Goal: Task Accomplishment & Management: Complete application form

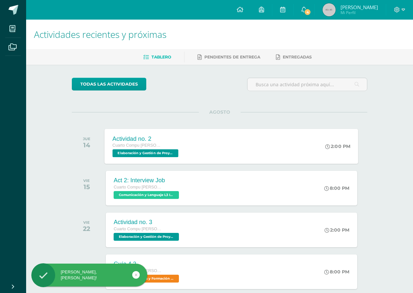
click at [168, 157] on div "Actividad no. 2 Cuarto Compu Bach. C.C.L.L. en Computación Elaboración y Gestió…" at bounding box center [146, 146] width 83 height 35
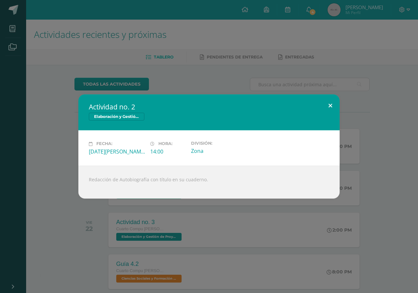
drag, startPoint x: 329, startPoint y: 102, endPoint x: 319, endPoint y: 72, distance: 31.3
click at [329, 103] on button at bounding box center [330, 105] width 19 height 22
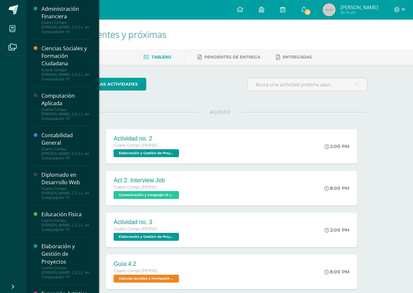
click at [8, 29] on span at bounding box center [12, 28] width 15 height 15
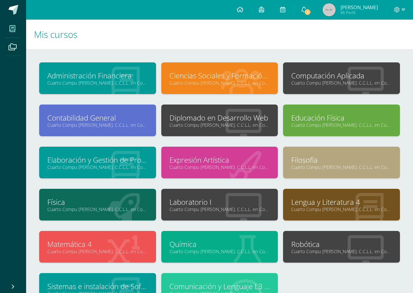
click at [222, 213] on div at bounding box center [243, 205] width 69 height 44
click at [204, 204] on link "Laboratorio I" at bounding box center [219, 202] width 101 height 10
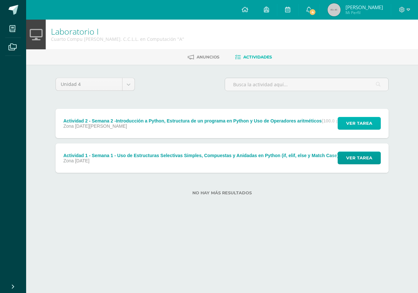
click at [356, 121] on span "Ver tarea" at bounding box center [359, 123] width 26 height 12
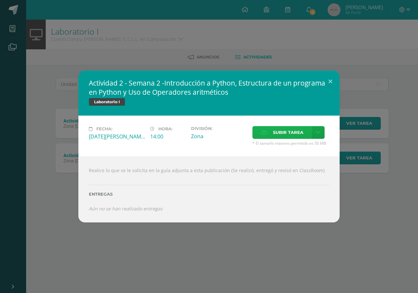
click at [291, 128] on span "Subir tarea" at bounding box center [288, 132] width 30 height 12
click at [0, 0] on input "Subir tarea" at bounding box center [0, 0] width 0 height 0
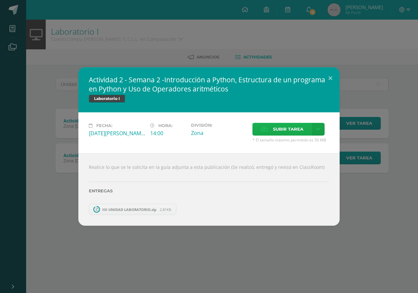
click at [277, 130] on span "Subir tarea" at bounding box center [288, 129] width 30 height 12
click at [0, 0] on input "Subir tarea" at bounding box center [0, 0] width 0 height 0
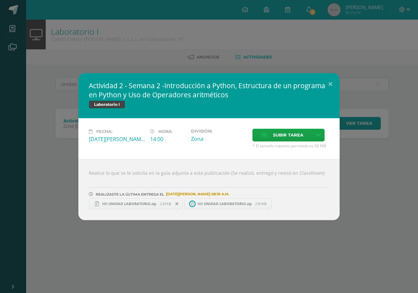
click at [308, 162] on div "Realice lo que se le solicita en la guía adjunta a esta publicación (Se realizó…" at bounding box center [208, 189] width 261 height 61
click at [332, 84] on button at bounding box center [330, 84] width 19 height 22
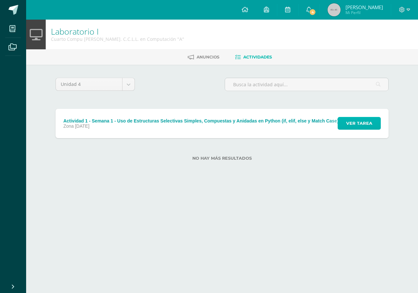
click at [353, 121] on span "Ver tarea" at bounding box center [359, 123] width 26 height 12
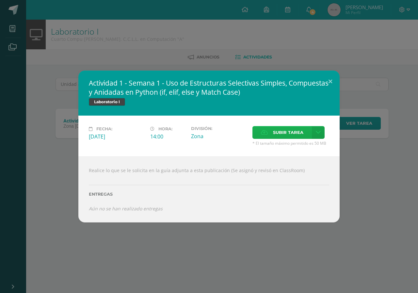
click at [254, 126] on label "Subir tarea" at bounding box center [281, 132] width 59 height 13
click at [0, 0] on input "Subir tarea" at bounding box center [0, 0] width 0 height 0
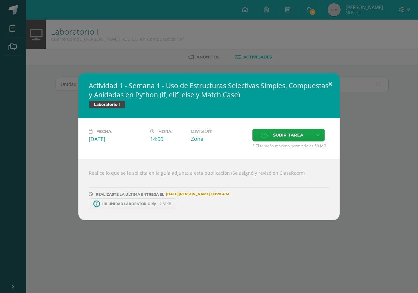
click at [330, 80] on button at bounding box center [330, 84] width 19 height 22
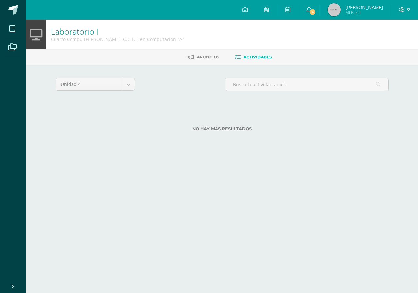
click at [405, 61] on div "Actividad 1 - Semana 1 - Uso de Estructuras Selectivas Simples, Compuestas y An…" at bounding box center [209, 146] width 418 height 293
